Goal: Information Seeking & Learning: Learn about a topic

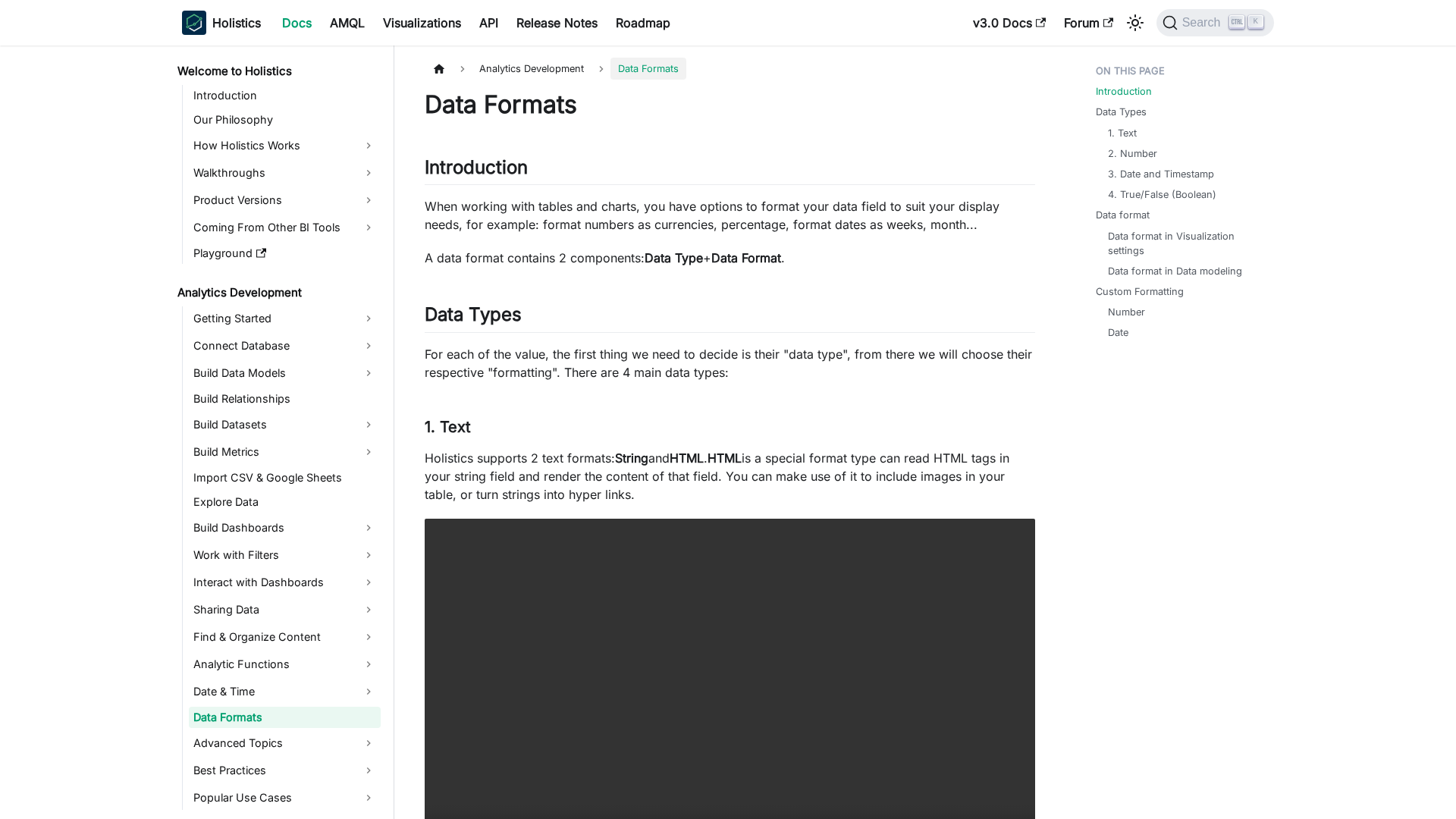
scroll to position [64, 0]
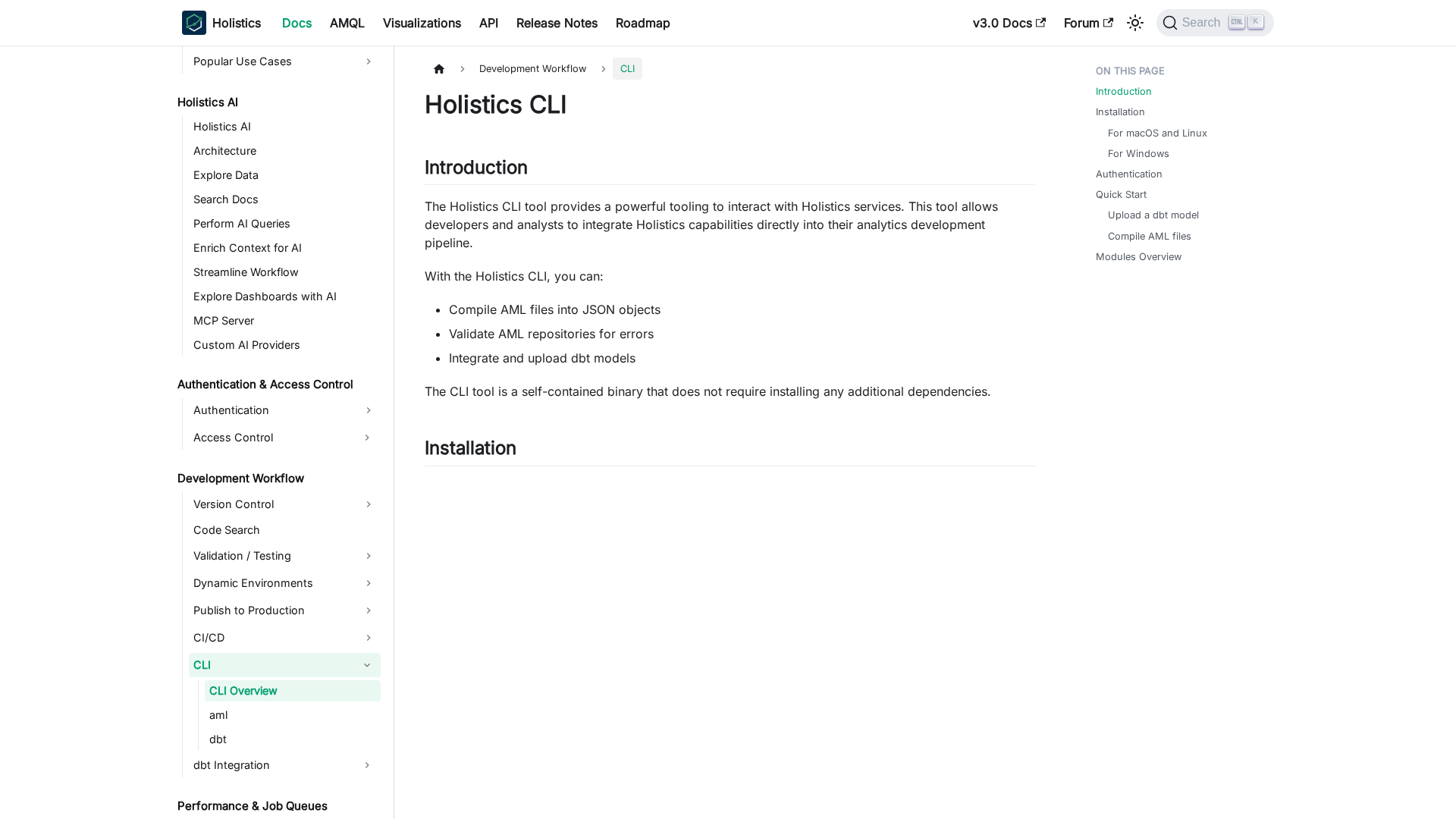
scroll to position [774, 0]
